Goal: Task Accomplishment & Management: Complete application form

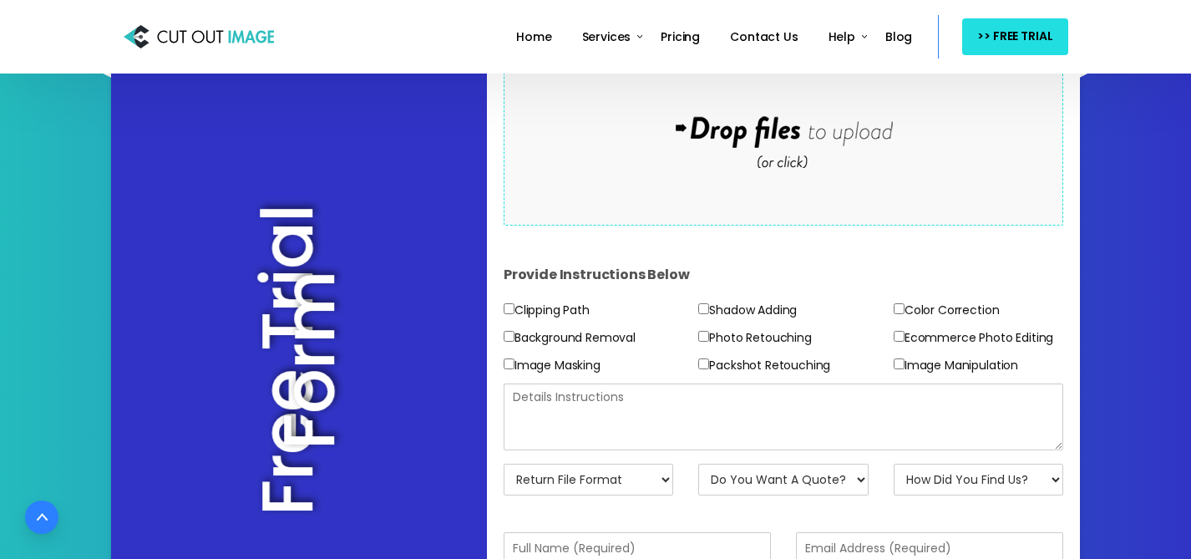
scroll to position [301, 0]
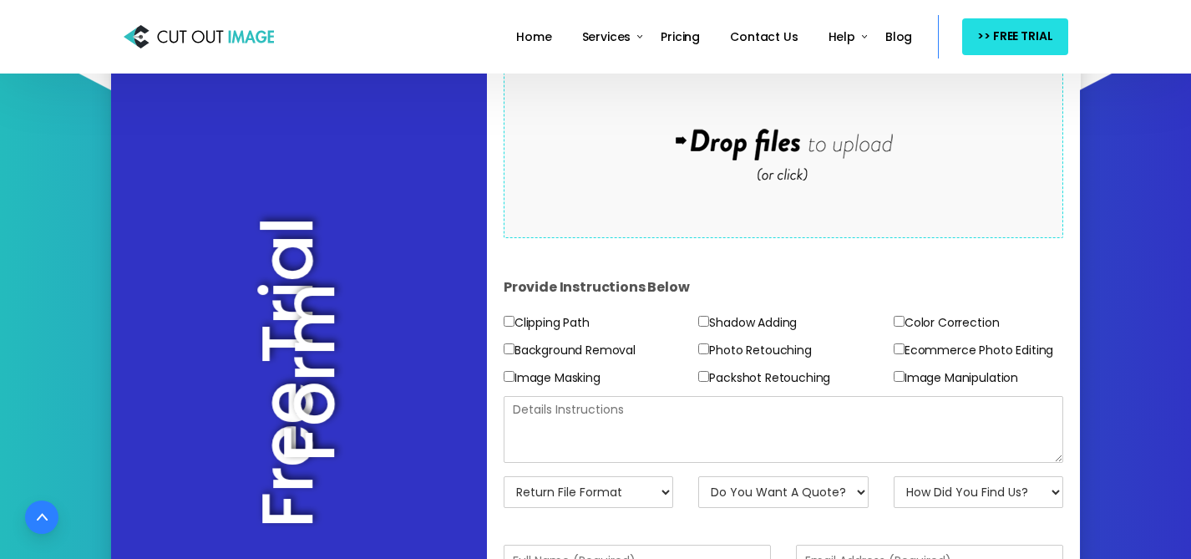
click at [742, 189] on div "Drop files here to upload" at bounding box center [783, 145] width 357 height 103
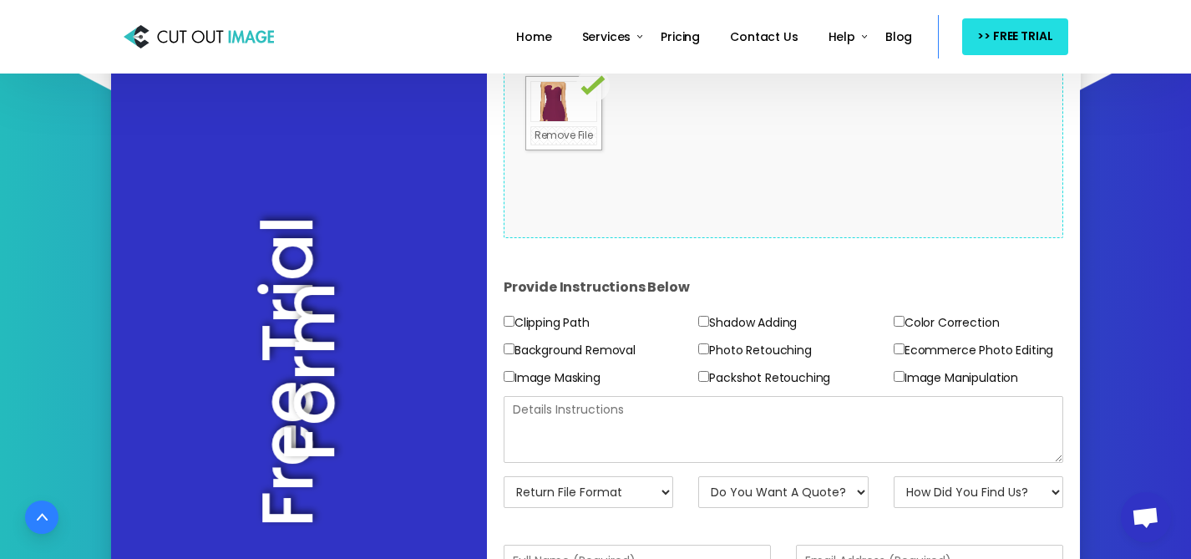
click at [610, 349] on label "Background Removal" at bounding box center [570, 350] width 132 height 21
click at [514, 349] on input"] "Background Removal" at bounding box center [509, 348] width 11 height 11
checkbox input"] "true"
click at [798, 431] on textarea at bounding box center [784, 429] width 560 height 67
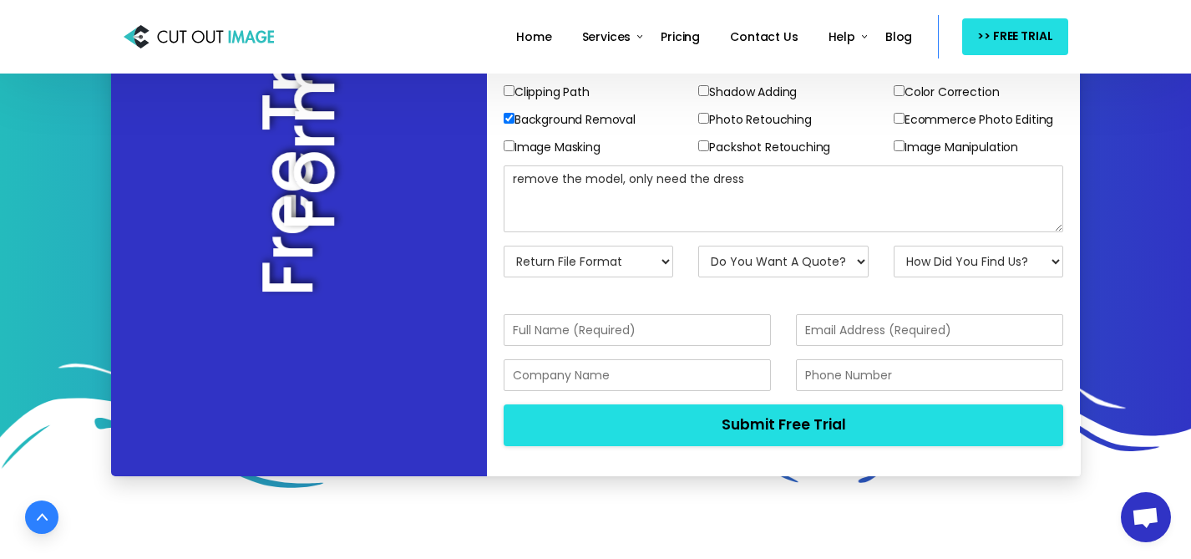
scroll to position [534, 0]
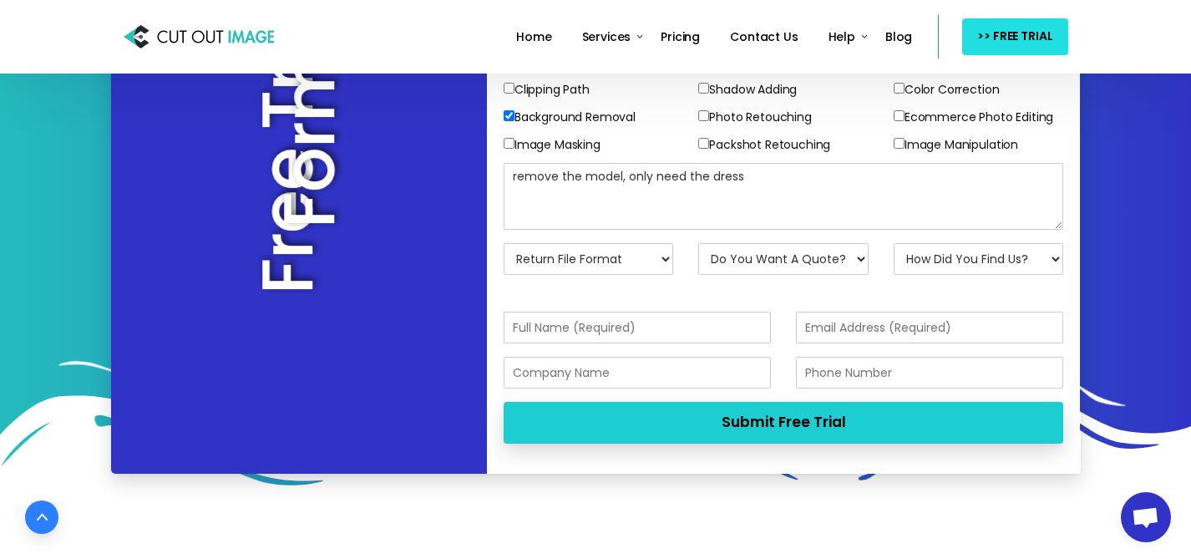
type textarea "remove the model, only need the dress"
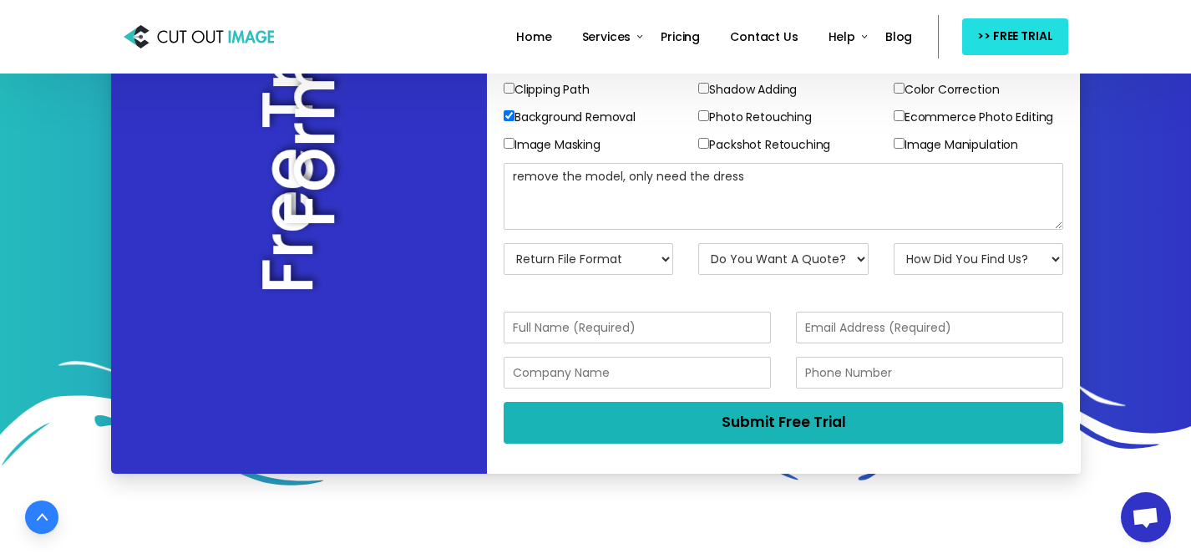
click at [833, 421] on button "Submit Free Trial" at bounding box center [784, 422] width 560 height 41
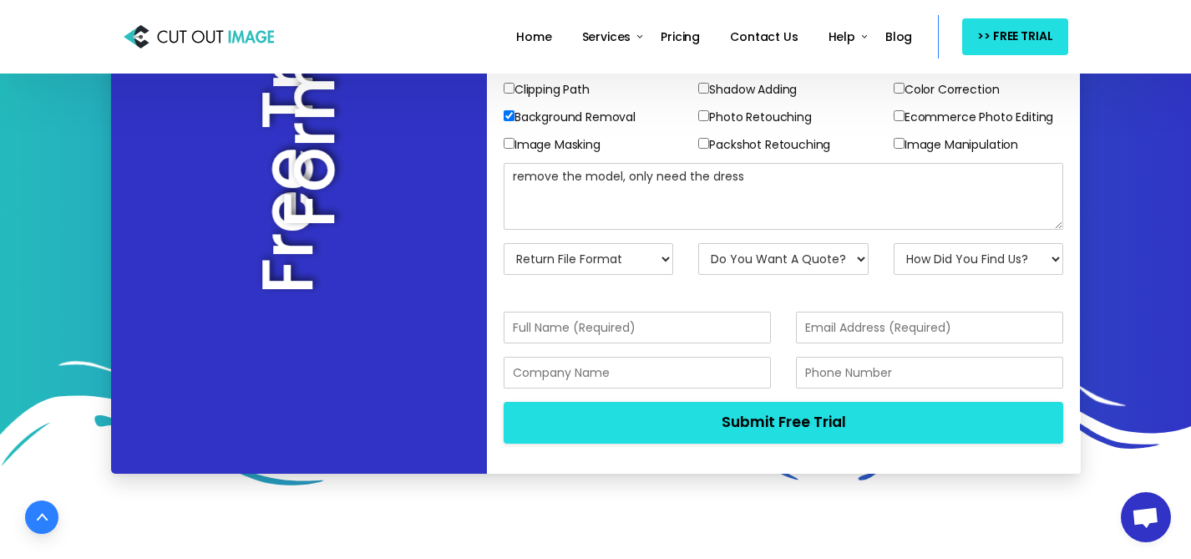
click at [645, 255] on select "Return File Format JPG - [PERSON_NAME] PNG - Transparent BG PSD - Layer Mask PS…" at bounding box center [589, 259] width 170 height 32
select select "JPG w/ [PERSON_NAME]"
click at [794, 259] on select "Do You Want A Quote? No, Just Test Images Yes, Quotation Please" at bounding box center [783, 259] width 170 height 32
select select "No"
click at [1021, 275] on div "How Did You Find Us? Email Search Engine Friend/Colleague Social Media Tele Mar…" at bounding box center [978, 265] width 195 height 45
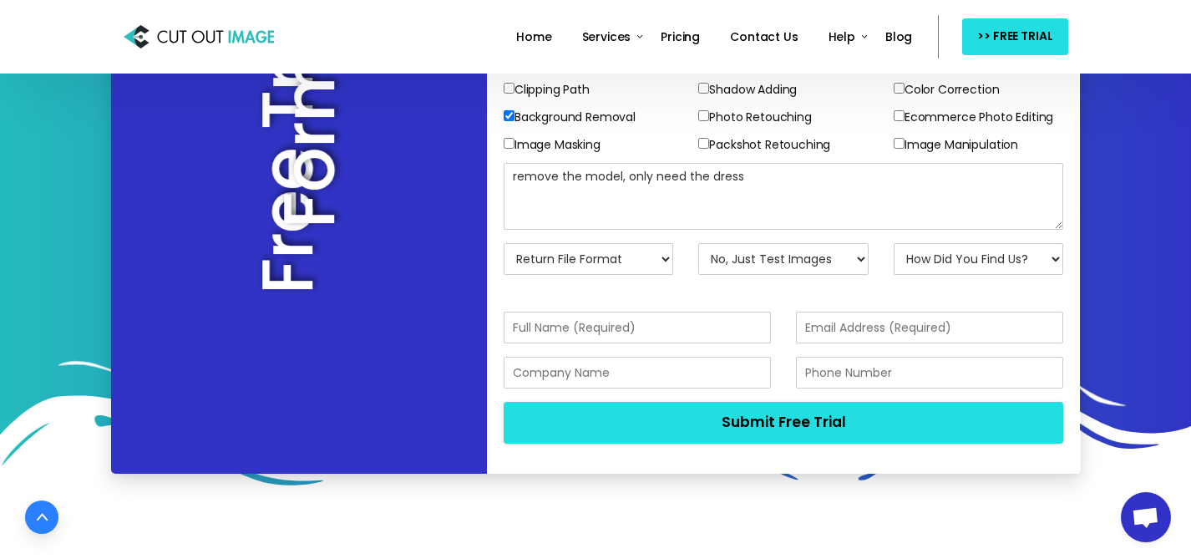
click at [1018, 266] on select "How Did You Find Us? Email Search Engine Friend/Colleague Social Media Tele Mar…" at bounding box center [979, 259] width 170 height 32
click at [991, 261] on select "How Did You Find Us? Email Search Engine Friend/Colleague Social Media Tele Mar…" at bounding box center [979, 259] width 170 height 32
select select "Search Engine"
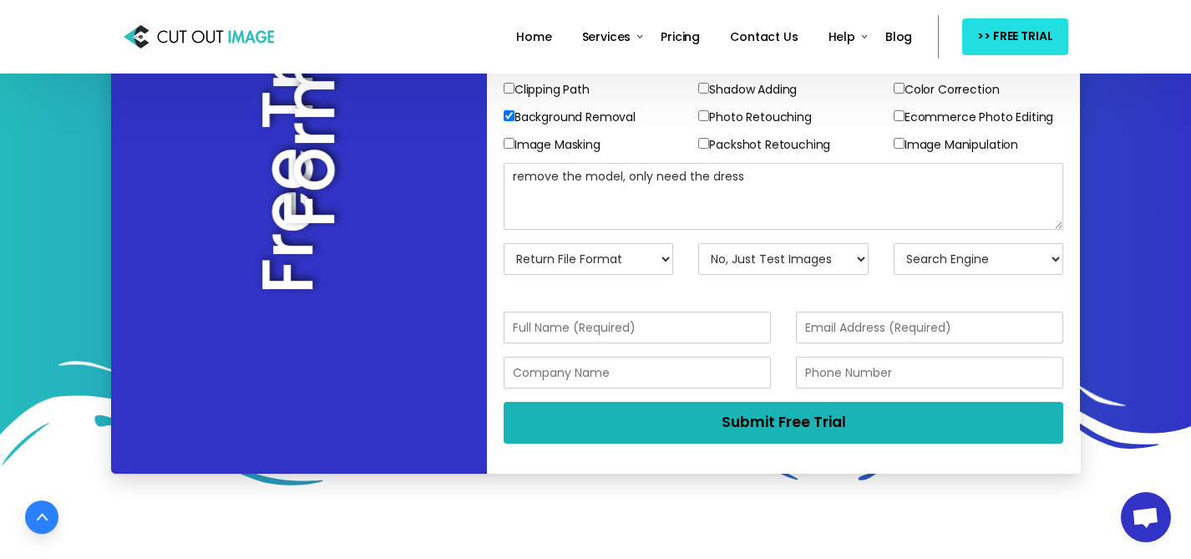
click at [833, 415] on button "Submit Free Trial" at bounding box center [784, 422] width 560 height 41
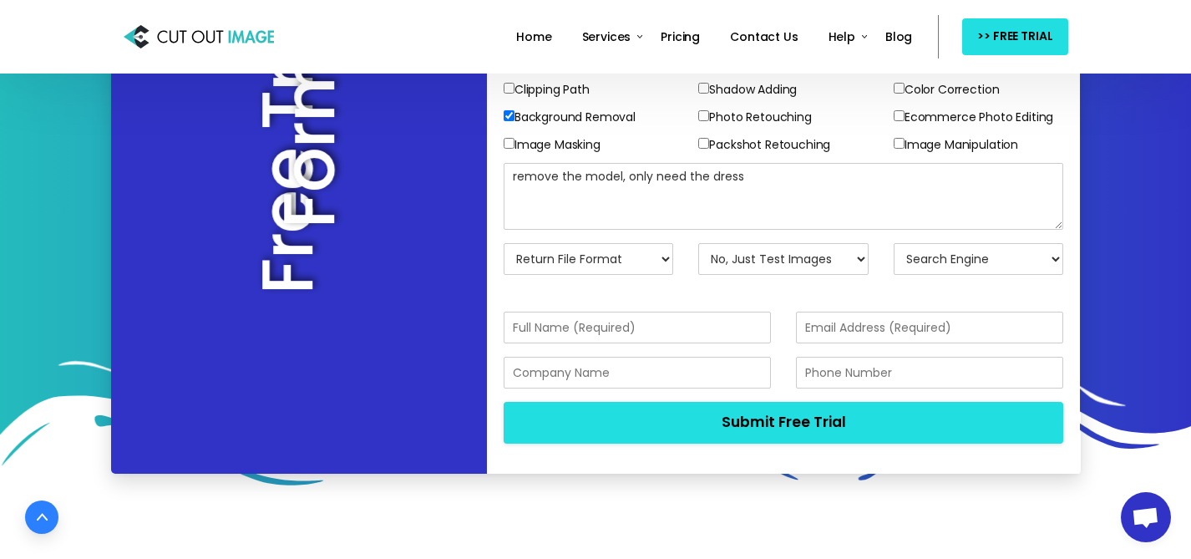
click at [697, 323] on input "text" at bounding box center [637, 328] width 267 height 32
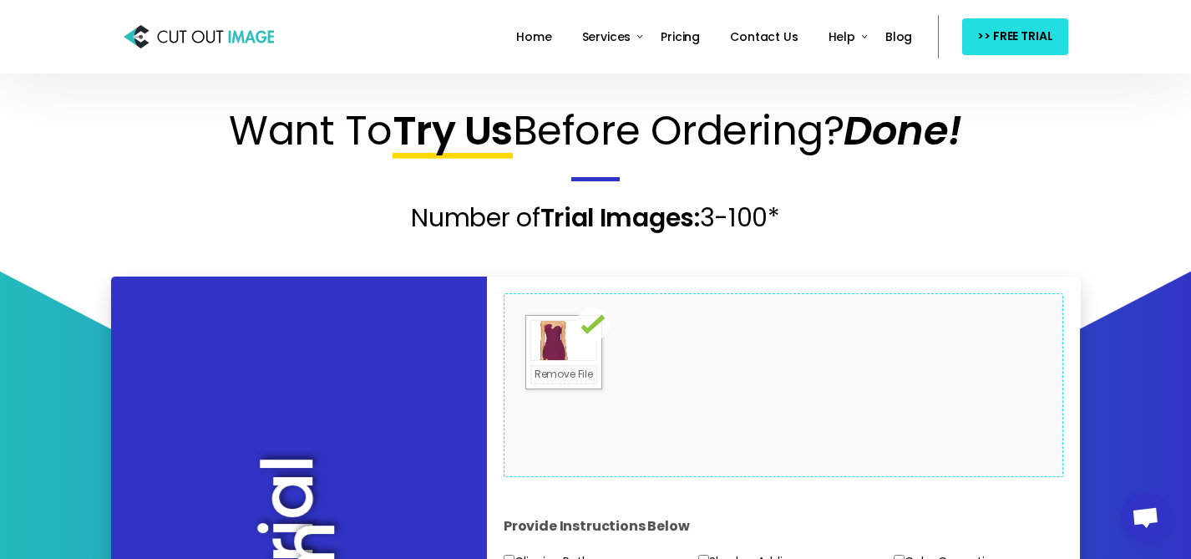
scroll to position [0, 0]
